Goal: Find specific fact: Find specific fact

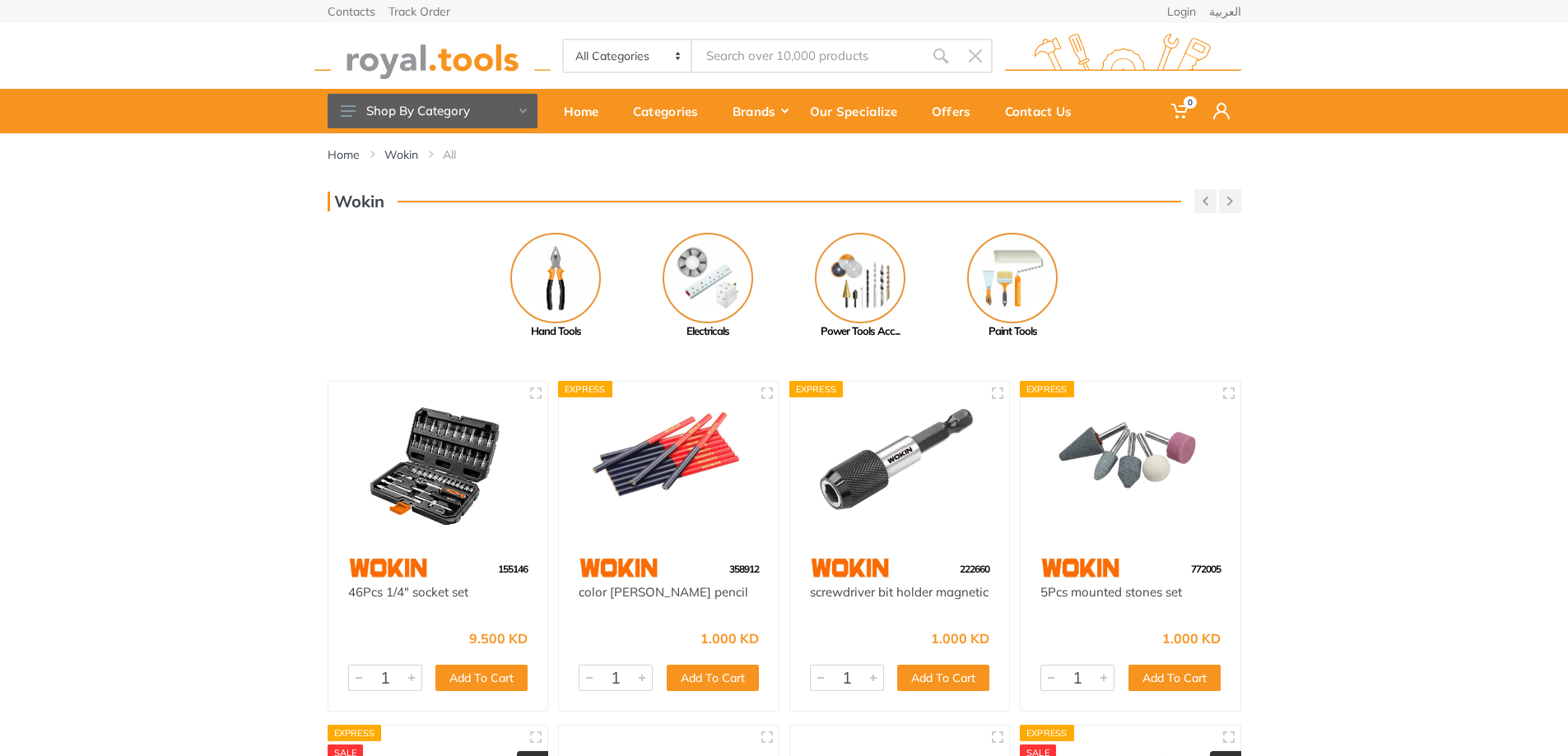
click at [804, 56] on input "Site search" at bounding box center [808, 56] width 231 height 35
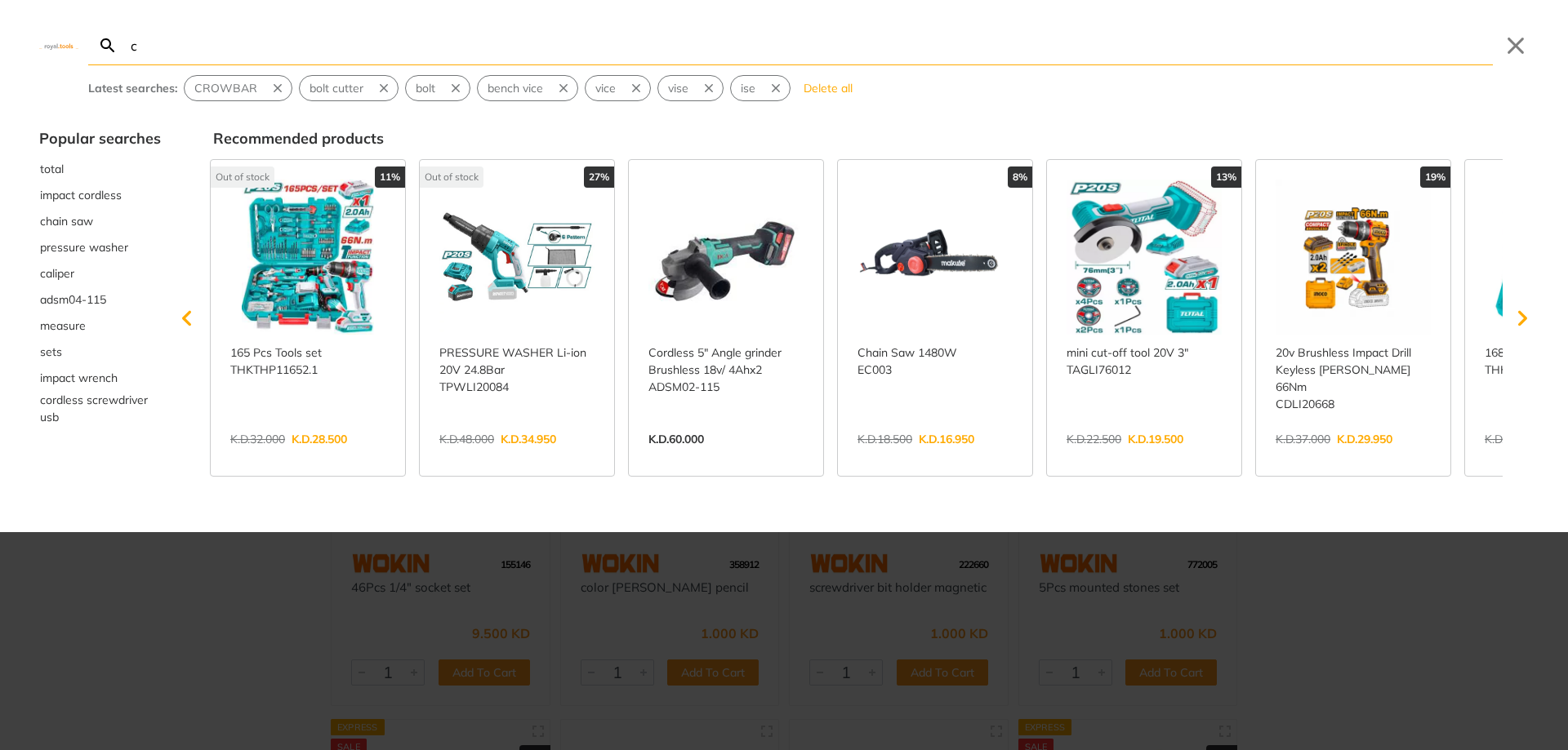
type input "cr"
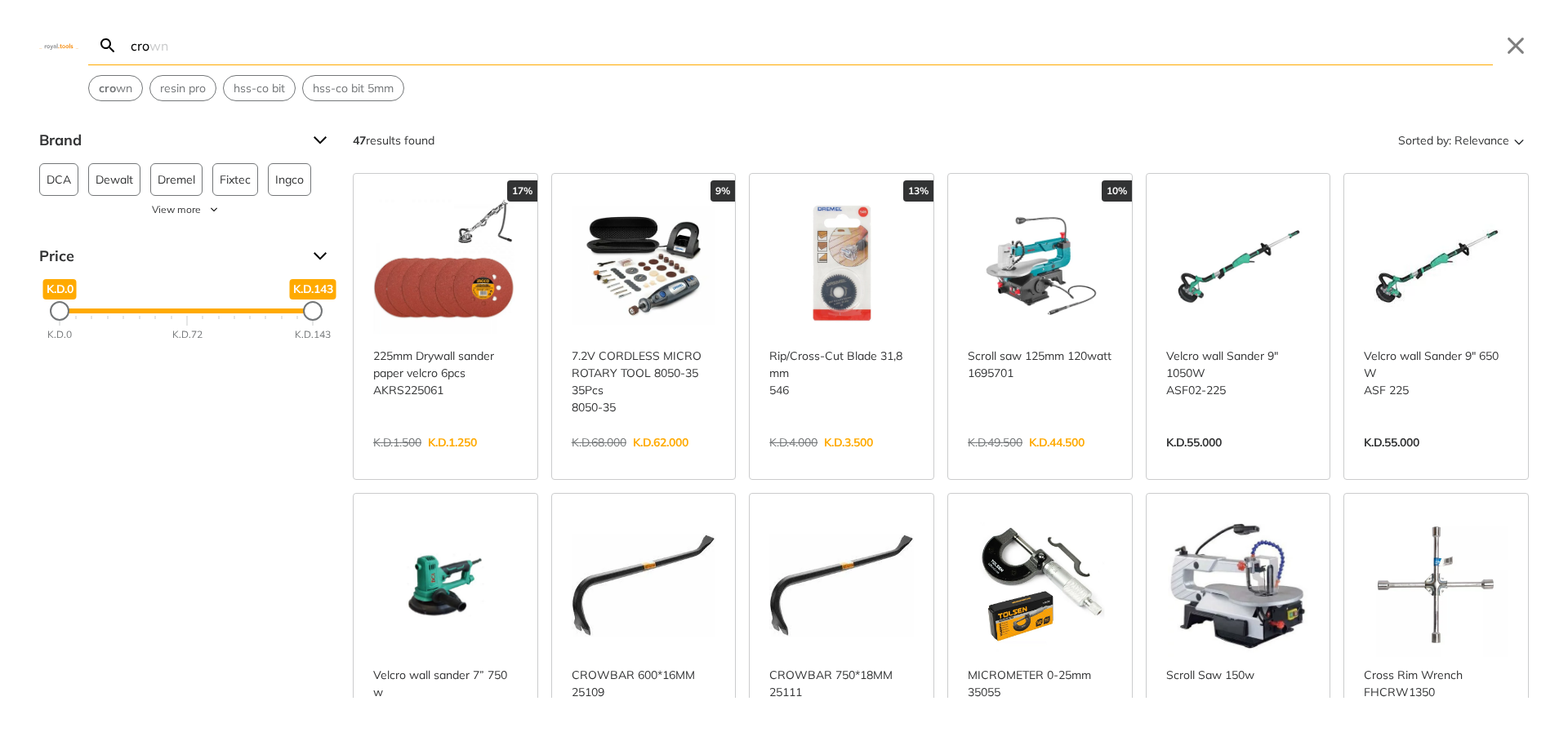
type input "cro"
click at [633, 749] on link "View more →" at bounding box center [644, 762] width 145 height 0
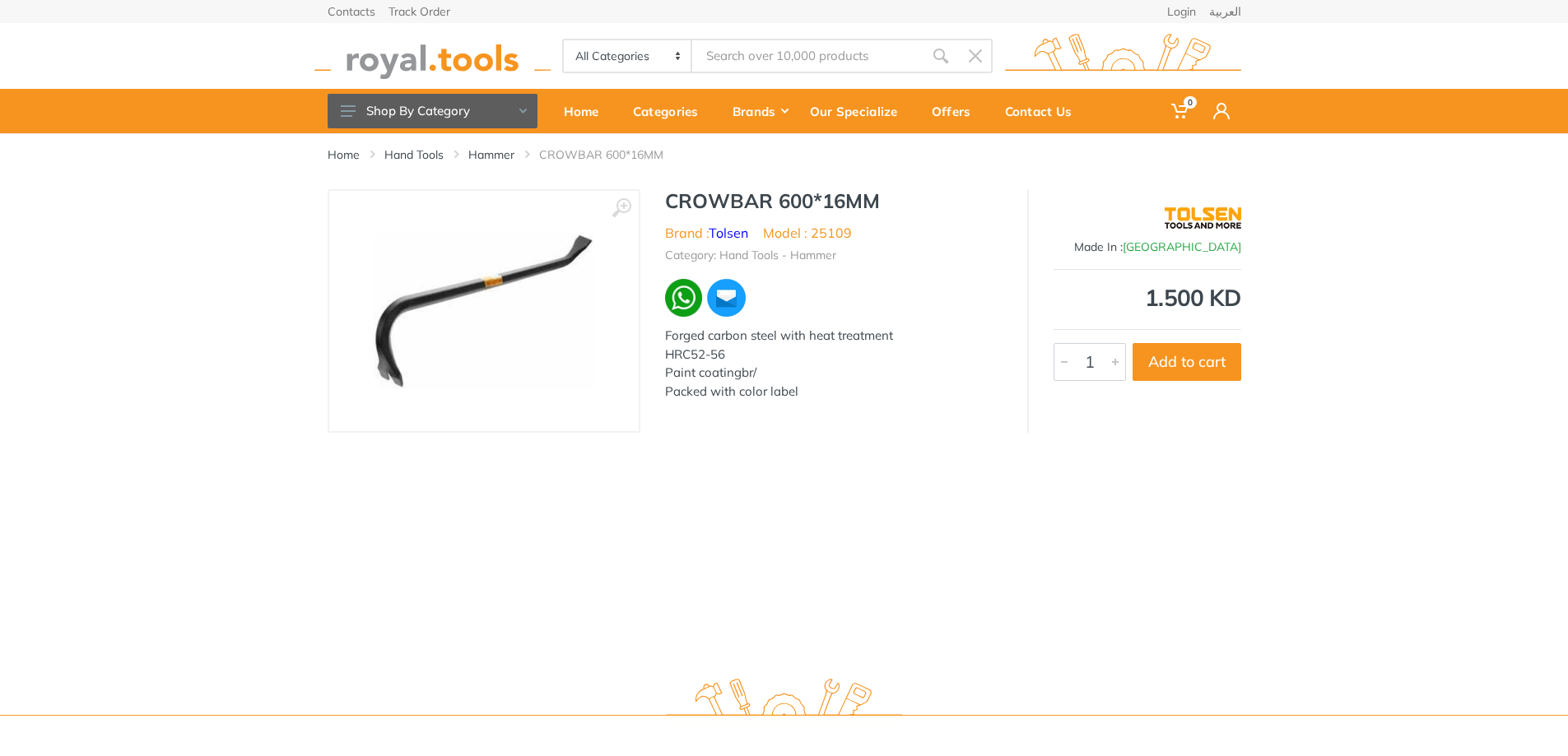
type input "cro"
drag, startPoint x: 857, startPoint y: 235, endPoint x: 814, endPoint y: 232, distance: 43.1
click at [814, 232] on ul "Brand : Tolsen Model : 25109" at bounding box center [833, 233] width 338 height 20
copy li "25109"
